Goal: Task Accomplishment & Management: Manage account settings

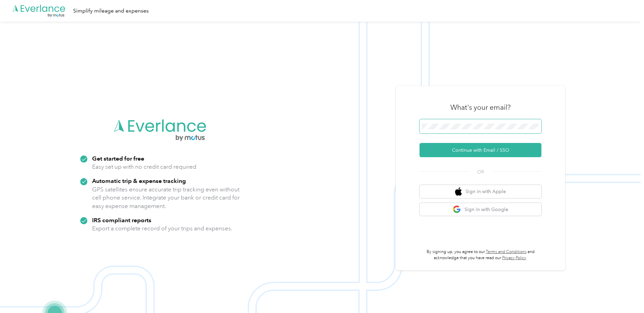
click at [452, 131] on span at bounding box center [481, 126] width 122 height 14
click at [446, 122] on span at bounding box center [481, 126] width 122 height 14
click at [453, 151] on button "Continue with Email / SSO" at bounding box center [481, 150] width 122 height 14
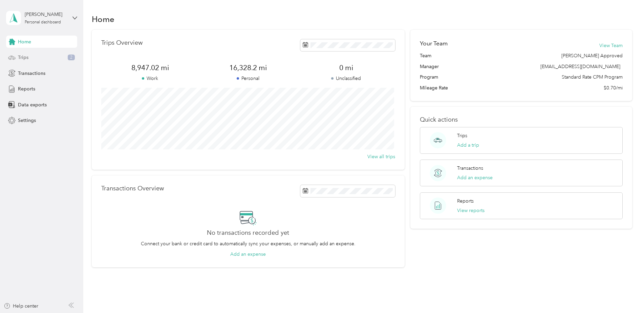
click at [18, 60] on span "Trips" at bounding box center [23, 57] width 10 height 7
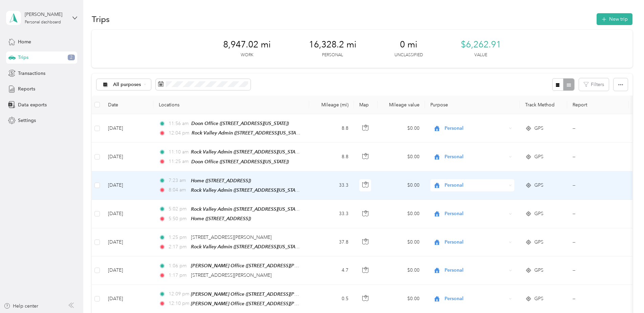
click at [451, 184] on span "Personal" at bounding box center [476, 184] width 62 height 7
click at [456, 197] on li "Cooperative Farmers Elevator (CFE)" at bounding box center [481, 195] width 102 height 12
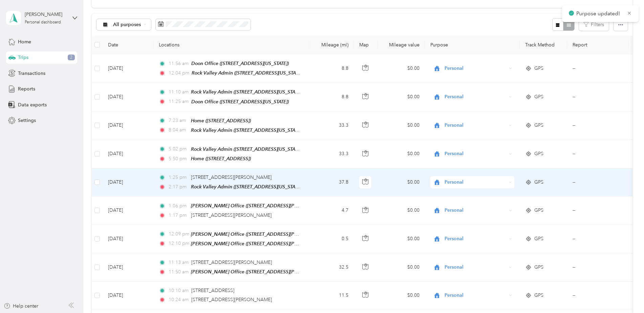
scroll to position [68, 0]
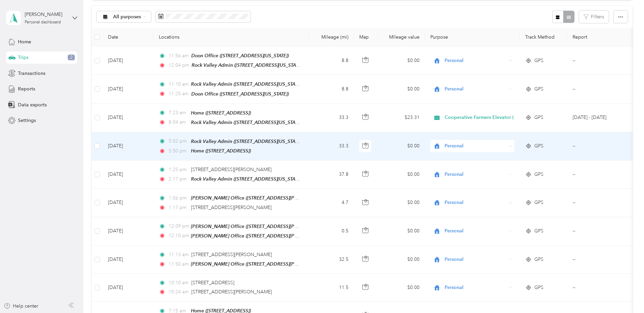
click at [456, 146] on span "Personal" at bounding box center [476, 145] width 62 height 7
click at [459, 157] on li "Cooperative Farmers Elevator (CFE)" at bounding box center [481, 156] width 102 height 12
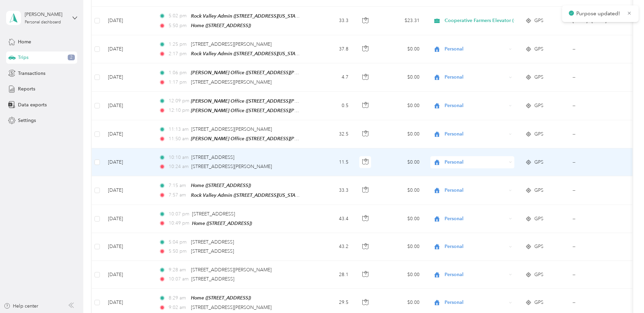
scroll to position [203, 0]
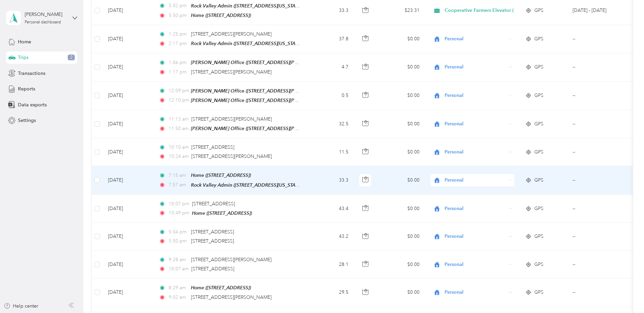
click at [453, 176] on span "Personal" at bounding box center [476, 179] width 62 height 7
click at [455, 188] on span "Cooperative Farmers Elevator (CFE)" at bounding box center [487, 188] width 80 height 7
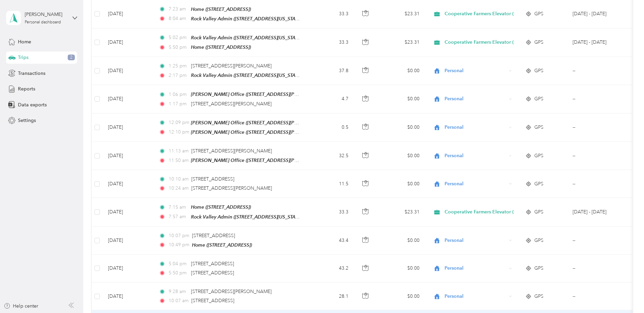
scroll to position [68, 0]
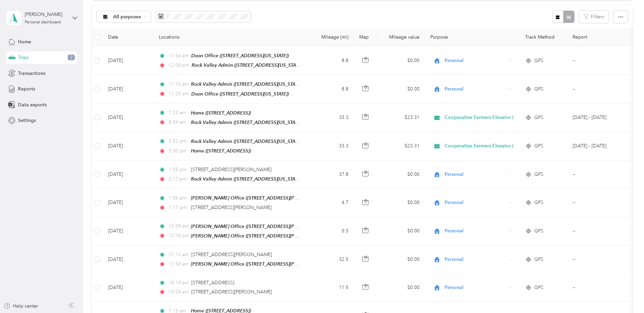
click at [71, 20] on div "[PERSON_NAME] Personal dashboard" at bounding box center [41, 18] width 71 height 24
click at [45, 56] on div "Log out" at bounding box center [77, 56] width 133 height 12
